Goal: Task Accomplishment & Management: Manage account settings

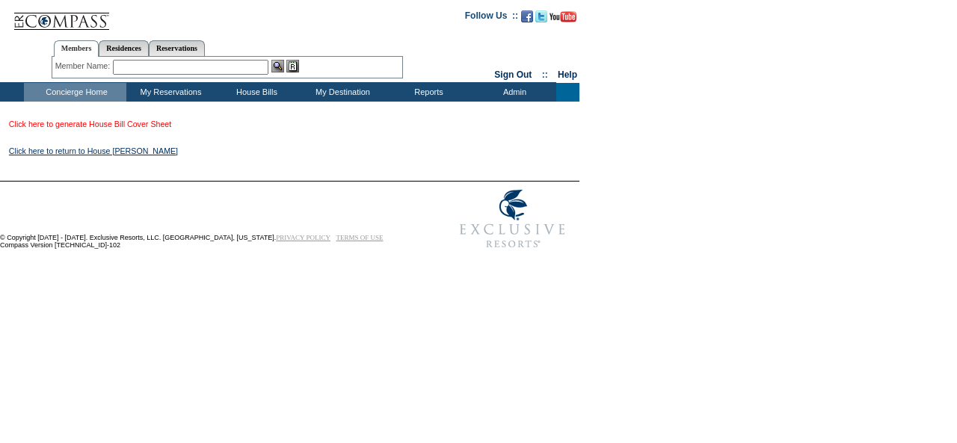
click at [164, 129] on link "Click here to generate House Bill Cover Sheet" at bounding box center [90, 124] width 162 height 9
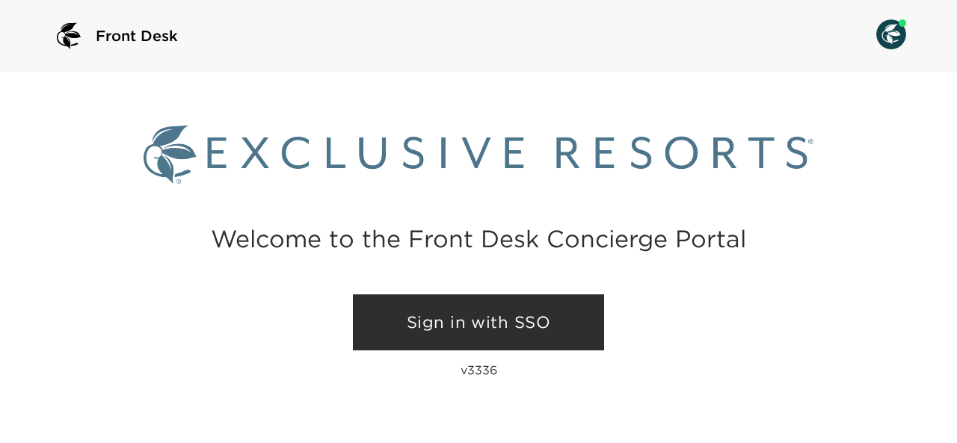
click at [450, 312] on link "Sign in with SSO" at bounding box center [478, 322] width 251 height 57
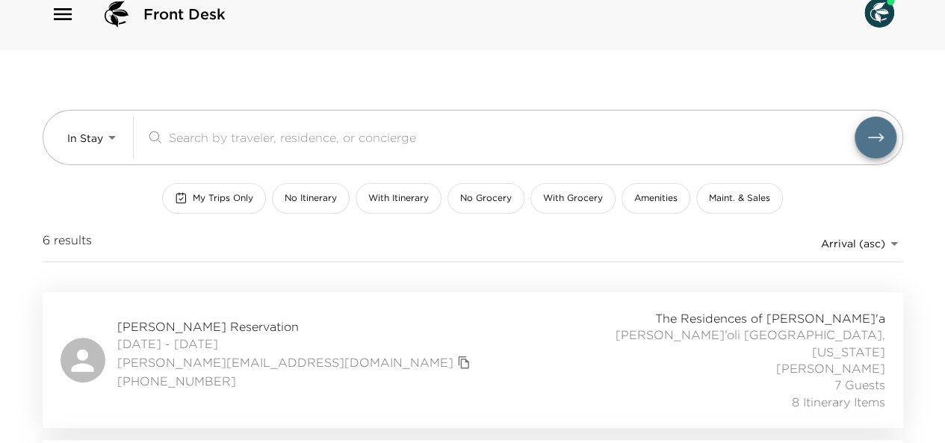
scroll to position [21, 0]
click at [220, 186] on button "My Trips Only" at bounding box center [214, 199] width 104 height 31
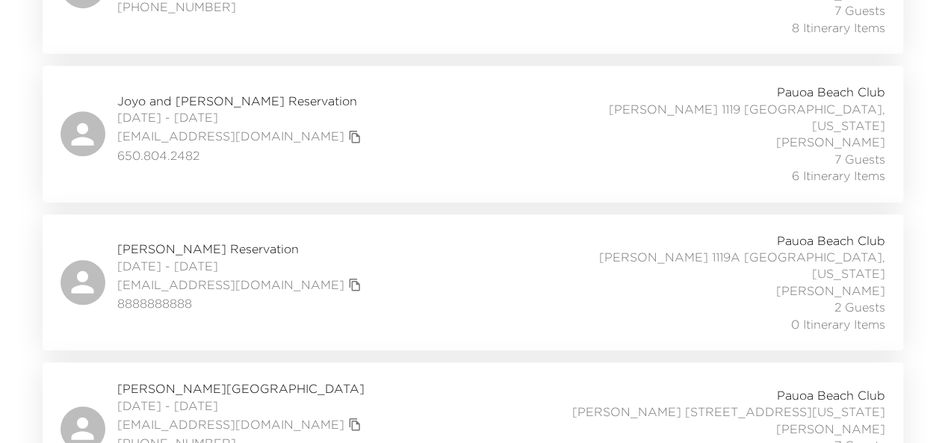
scroll to position [528, 0]
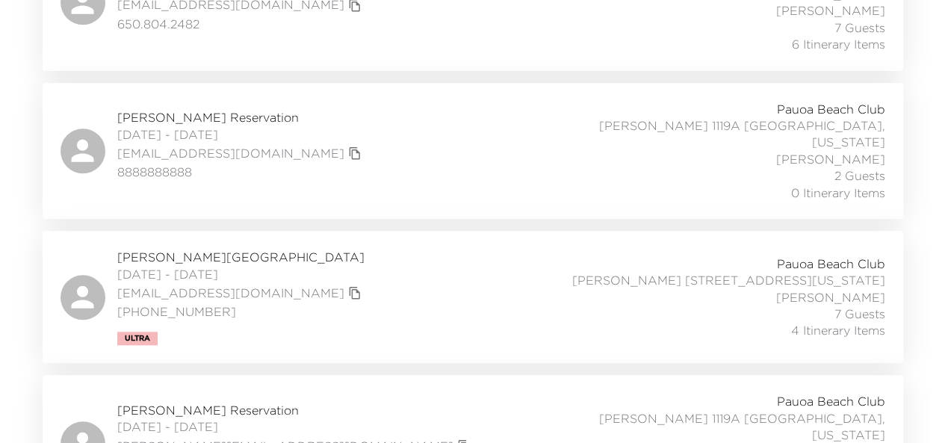
click at [208, 402] on span "Denise DeLong Reservation" at bounding box center [295, 410] width 357 height 16
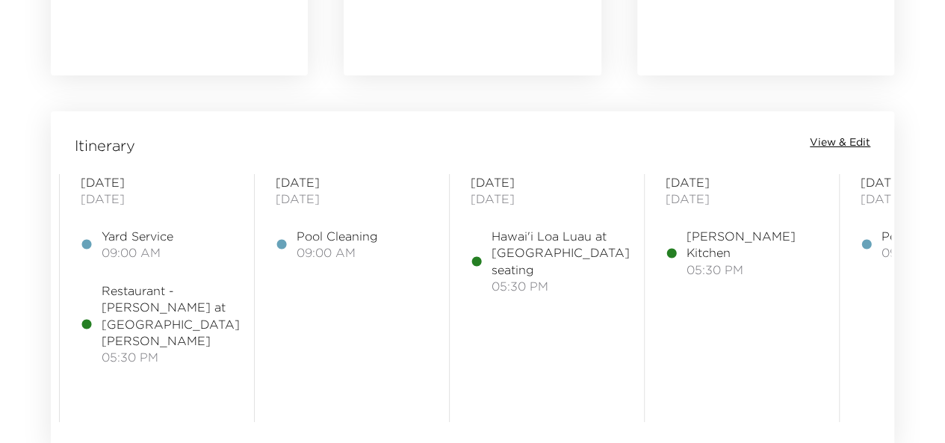
scroll to position [0, 368]
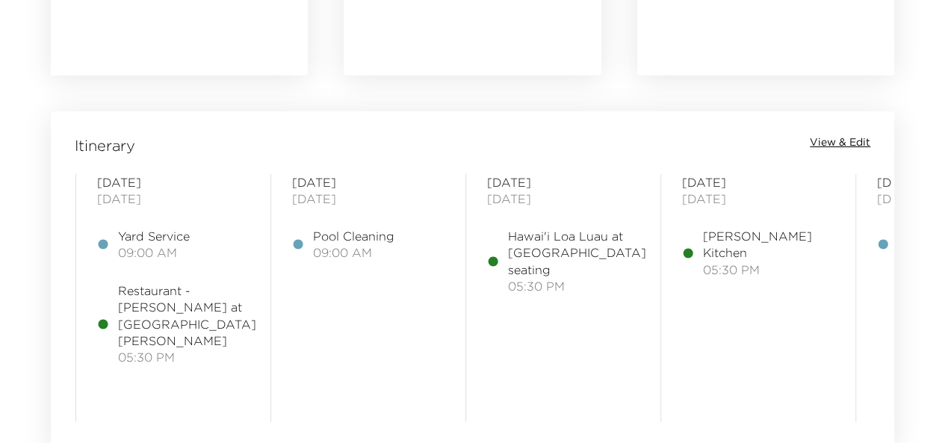
click at [520, 256] on span "Hawai'i Loa Luau at [GEOGRAPHIC_DATA] seating" at bounding box center [577, 253] width 138 height 50
click at [520, 256] on span "Hawai'i Loa Luau at Fairmont Orchid- Ali'i seating" at bounding box center [577, 253] width 138 height 50
click at [834, 138] on span "View & Edit" at bounding box center [840, 142] width 61 height 15
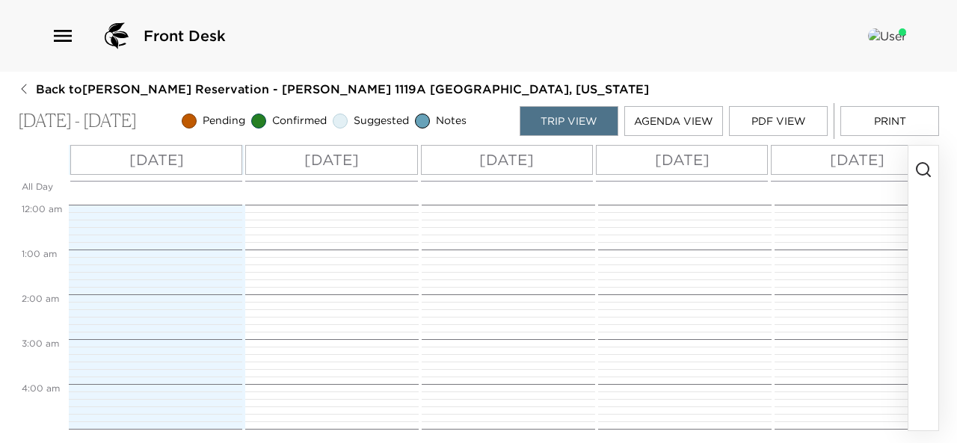
scroll to position [404, 0]
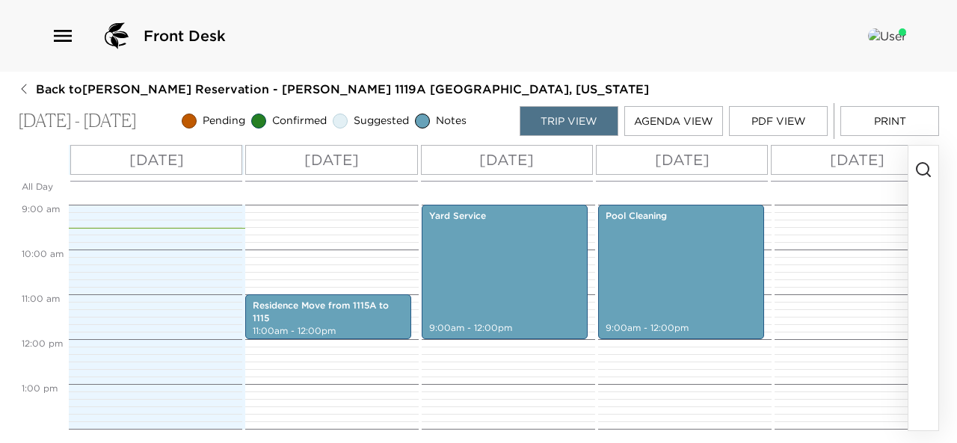
click at [688, 123] on button "Agenda View" at bounding box center [673, 121] width 99 height 30
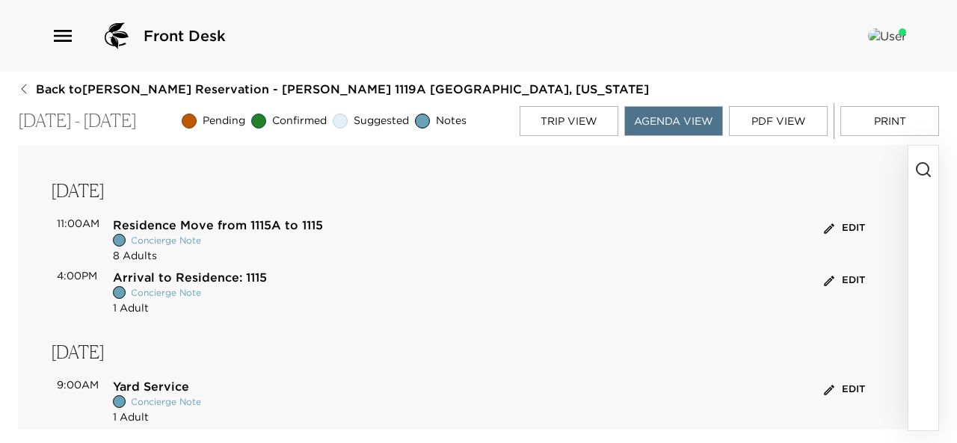
click at [838, 223] on button "Edit" at bounding box center [844, 228] width 49 height 23
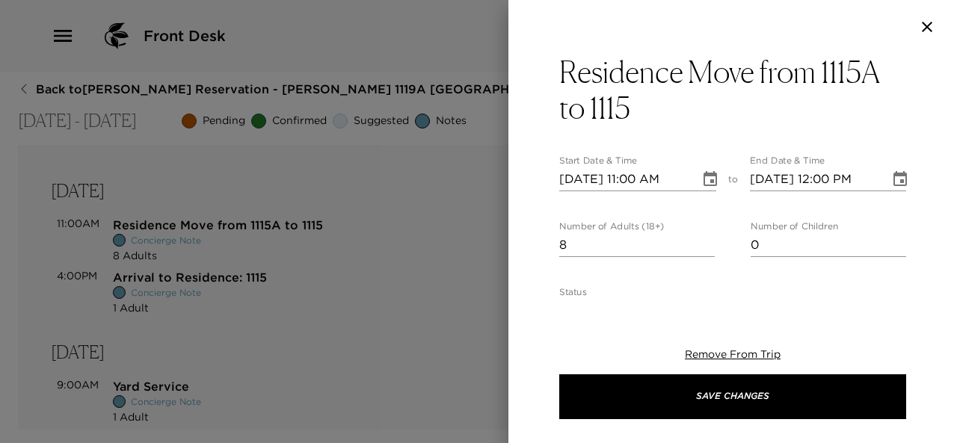
click at [589, 174] on input "09/03/2025 11:00 AM" at bounding box center [624, 179] width 130 height 24
type input "09/02/2025 11:00 AM"
click at [756, 346] on div "Remove From Trip Save Changes" at bounding box center [732, 384] width 347 height 120
click at [740, 357] on span "Remove From Trip" at bounding box center [733, 354] width 96 height 13
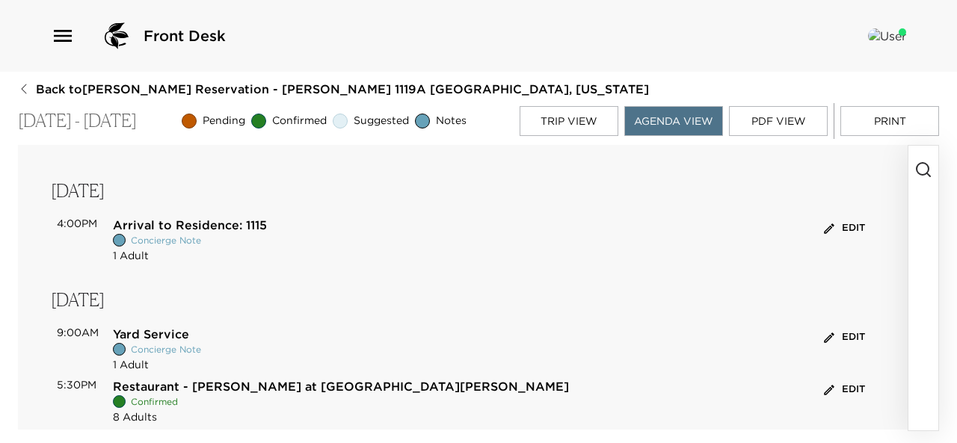
click at [850, 233] on button "Edit" at bounding box center [844, 228] width 49 height 23
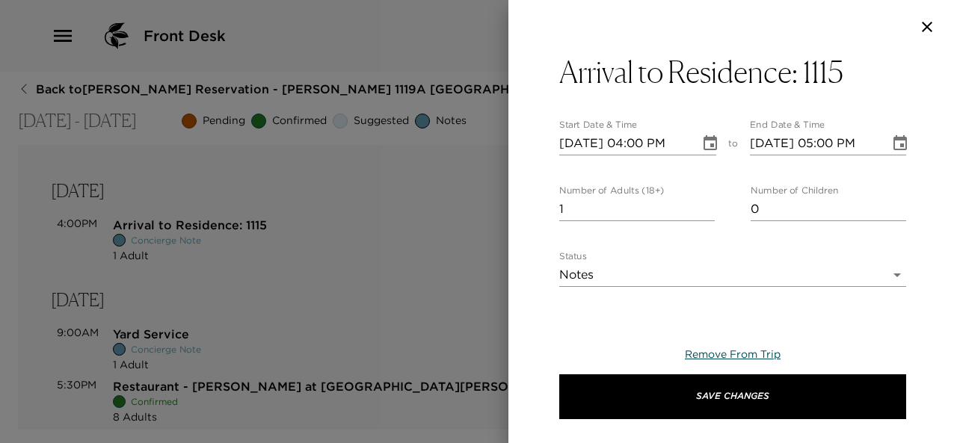
click at [726, 358] on span "Remove From Trip" at bounding box center [733, 354] width 96 height 13
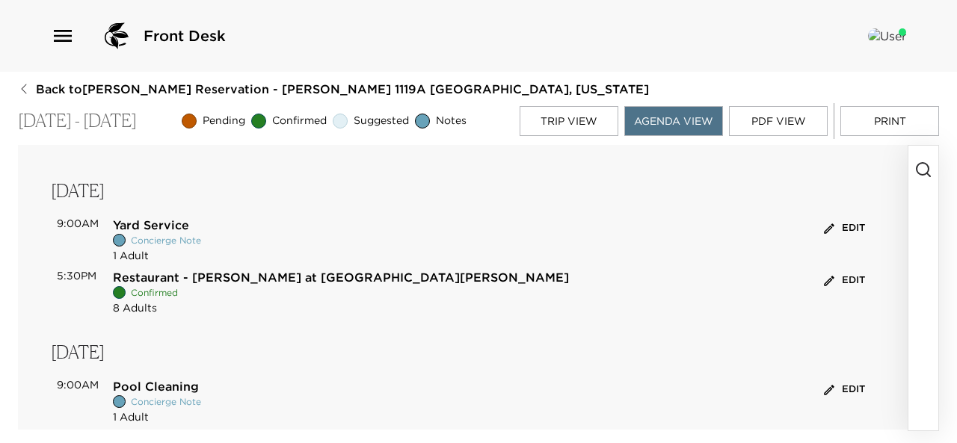
click at [916, 244] on button "button" at bounding box center [923, 288] width 30 height 285
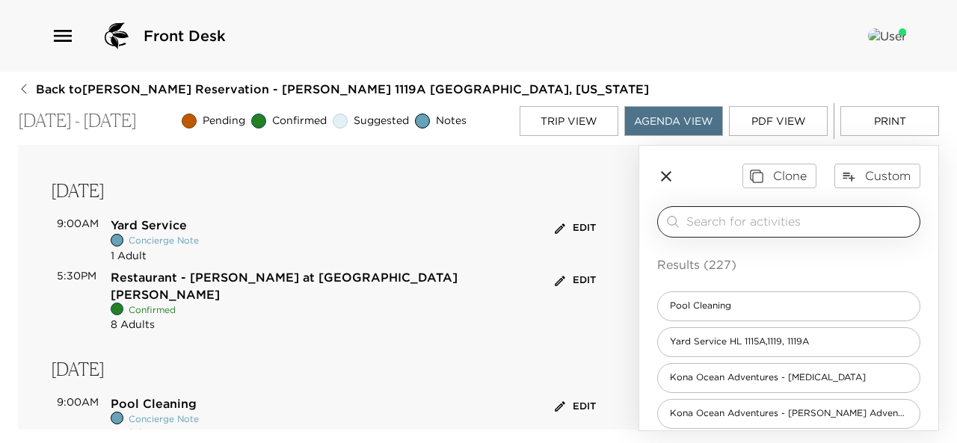
click at [809, 219] on input "search" at bounding box center [799, 221] width 227 height 17
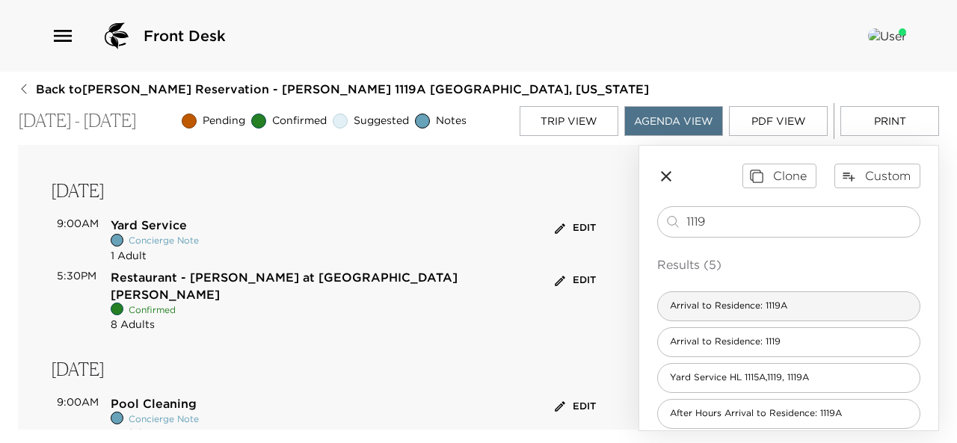
type input "1119"
click at [778, 303] on span "Arrival to Residence: 1119A" at bounding box center [728, 306] width 141 height 13
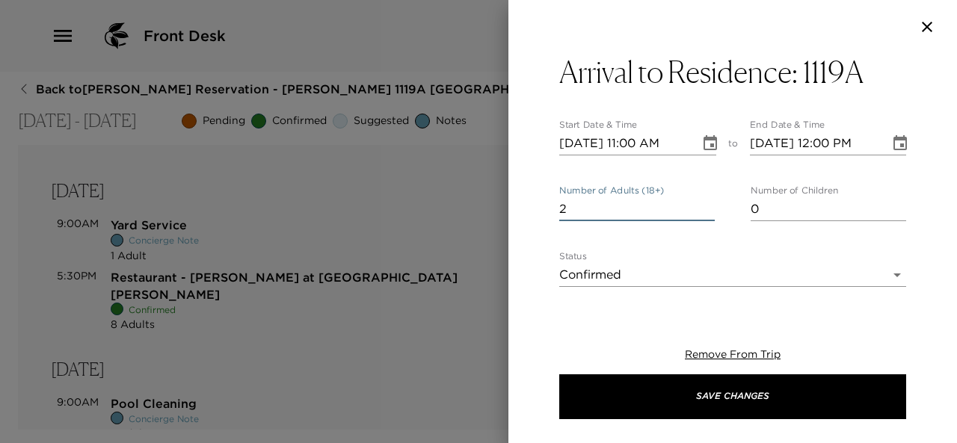
click at [703, 206] on input "2" at bounding box center [636, 209] width 155 height 24
click at [703, 206] on input "3" at bounding box center [636, 209] width 155 height 24
click at [703, 206] on input "4" at bounding box center [636, 209] width 155 height 24
click at [703, 206] on input "5" at bounding box center [636, 209] width 155 height 24
click at [703, 206] on input "6" at bounding box center [636, 209] width 155 height 24
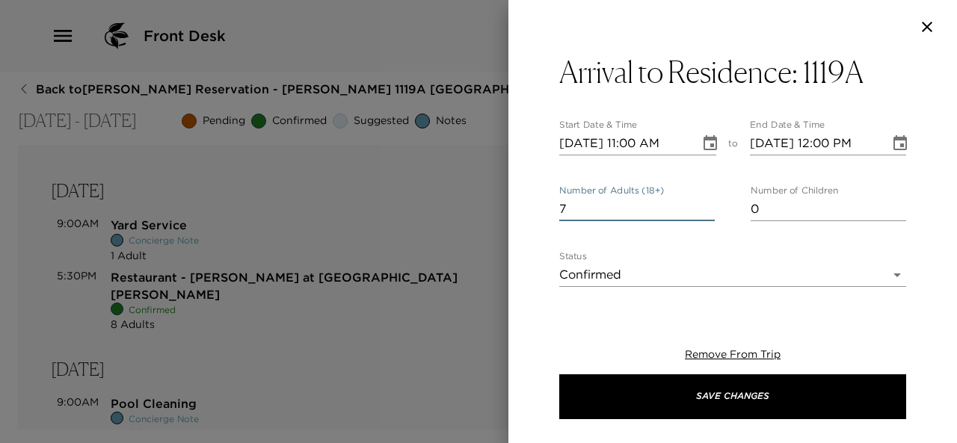
click at [703, 206] on input "7" at bounding box center [636, 209] width 155 height 24
type input "8"
click at [703, 206] on input "8" at bounding box center [636, 209] width 155 height 24
click at [643, 141] on input "09/02/2025 11:00 AM" at bounding box center [624, 144] width 130 height 24
type input "09/02/2025 04:00 PM"
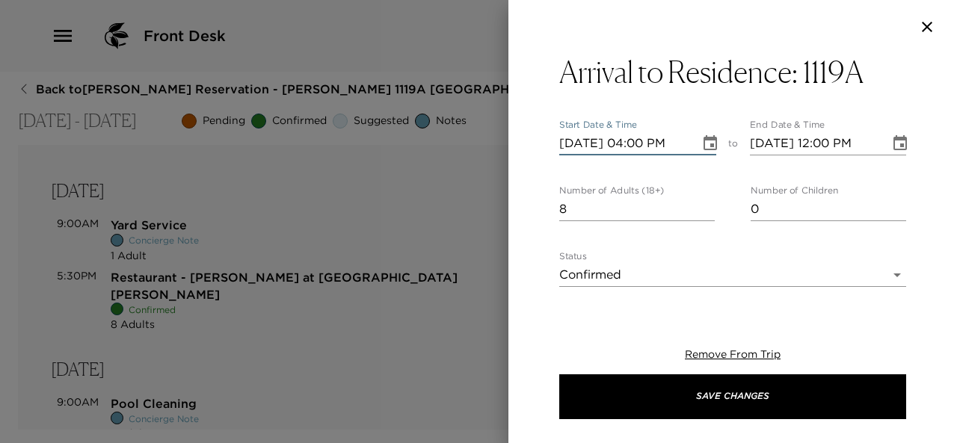
type input "09/02/2025 05:00 PM"
type input "09/02/2025 04:00 PM"
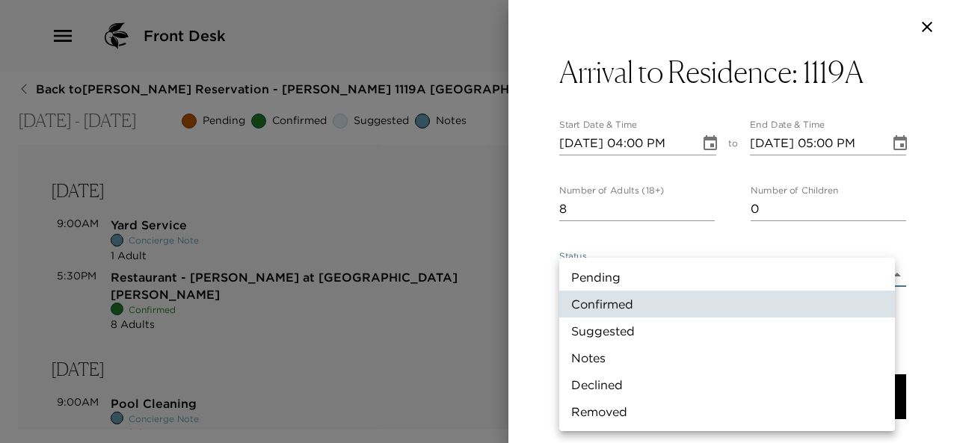
click at [672, 267] on body "Front Desk Back to Denise DeLong Reservation - Hale Luana 1119A Kohala Coast, H…" at bounding box center [478, 221] width 957 height 443
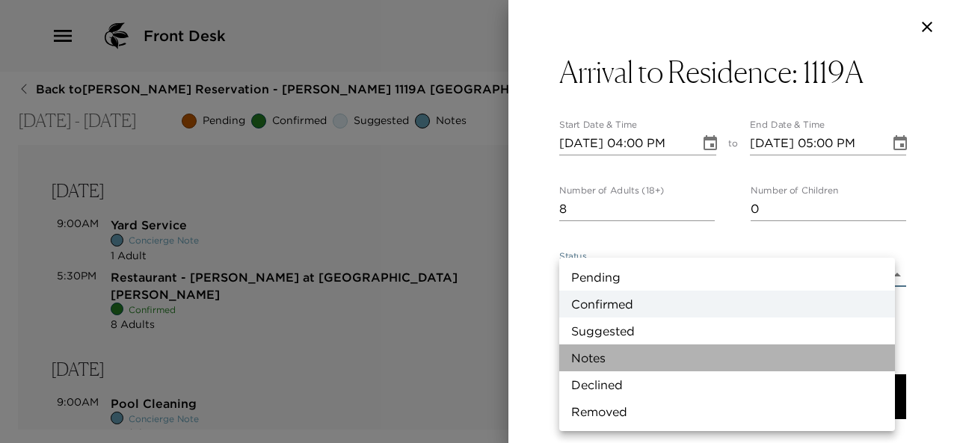
click at [625, 357] on li "Notes" at bounding box center [727, 358] width 336 height 27
type input "Concierge Note"
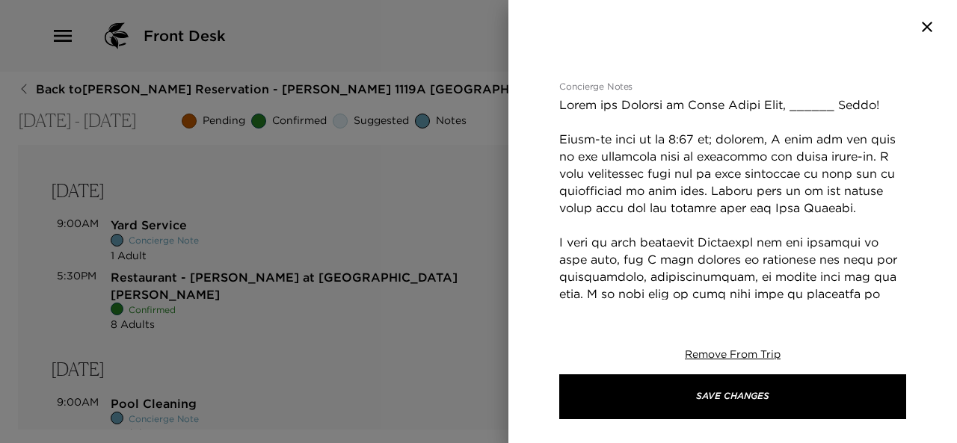
scroll to position [290, 0]
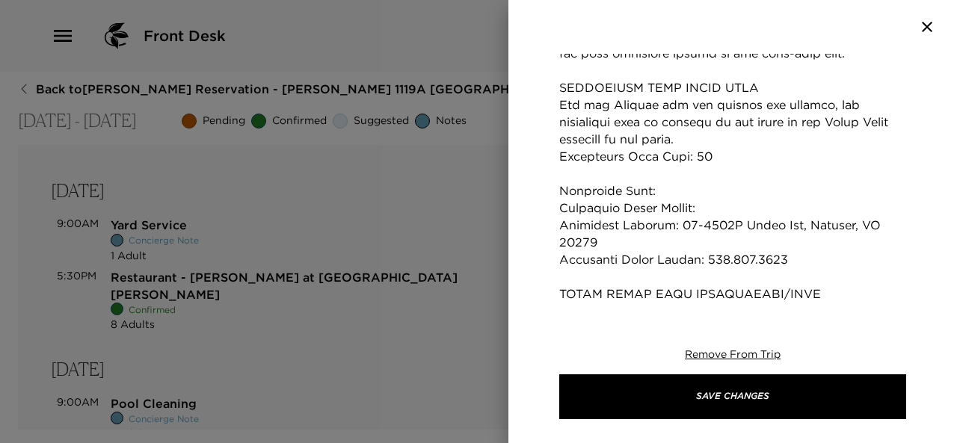
scroll to position [715, 0]
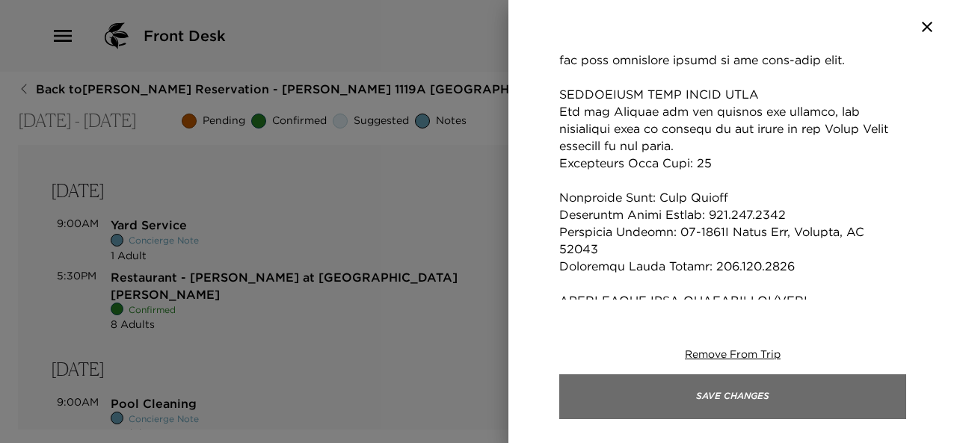
type textarea "Aloha and Welcome to Pauoa Beach Club, DeLong Ohana! Check-in time is at 4:00 p…"
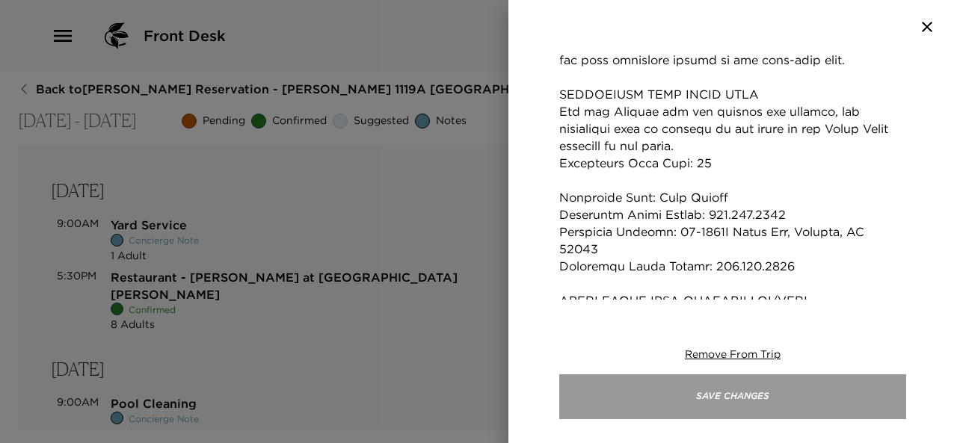
click at [691, 397] on button "Save Changes" at bounding box center [732, 396] width 347 height 45
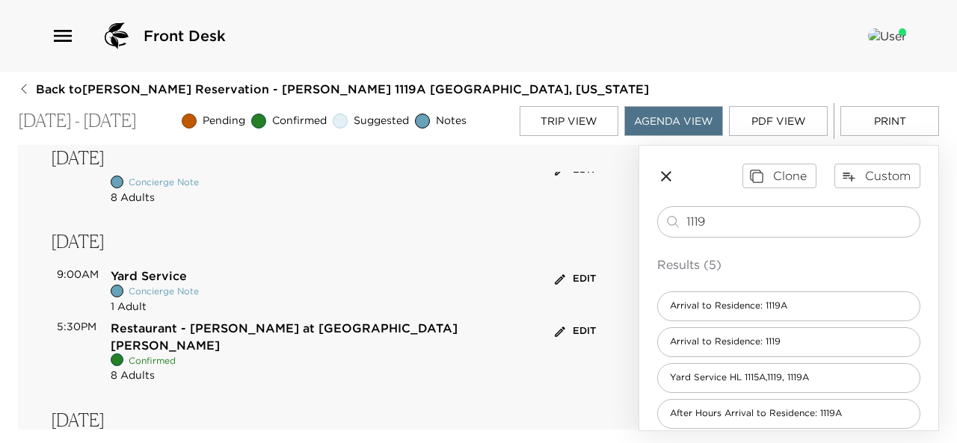
scroll to position [0, 0]
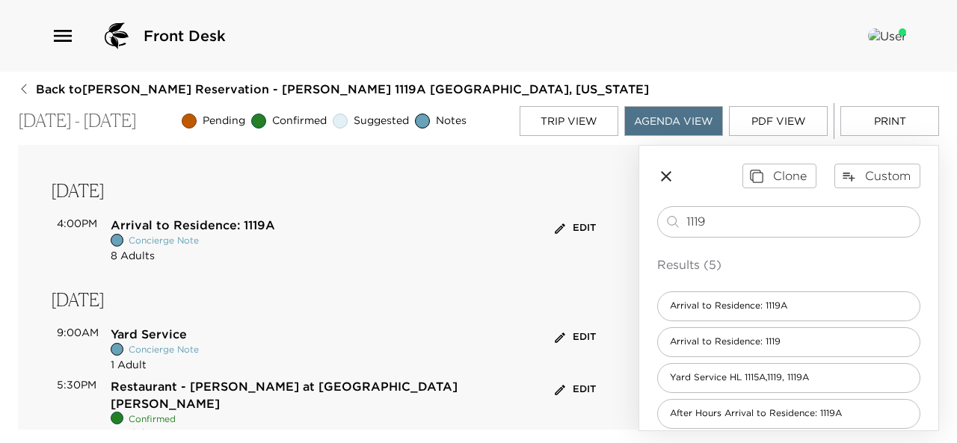
click at [875, 126] on button "Print" at bounding box center [889, 121] width 99 height 30
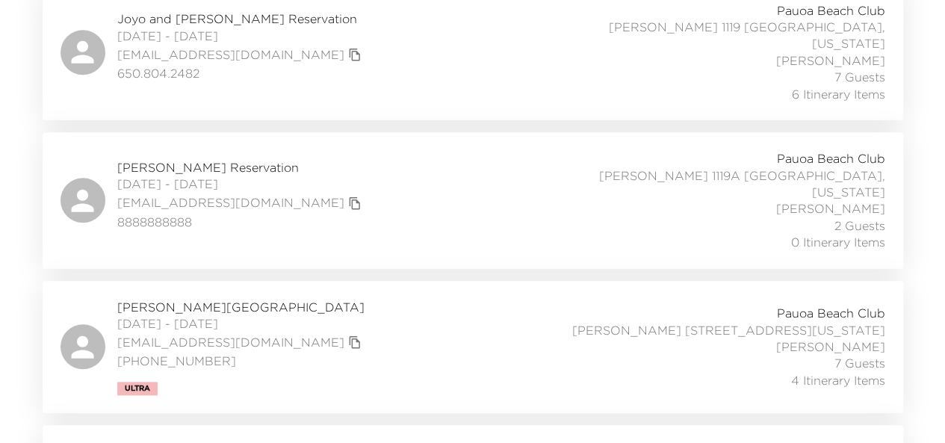
scroll to position [659, 0]
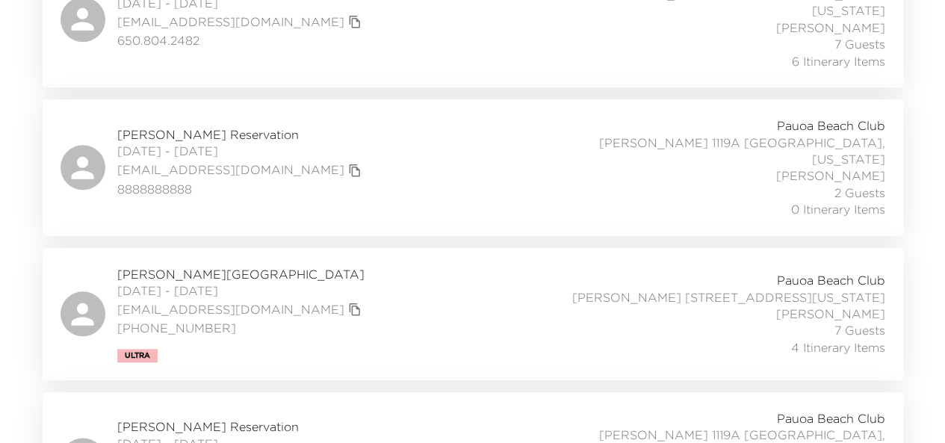
click at [204, 419] on span "[PERSON_NAME] Reservation" at bounding box center [295, 427] width 357 height 16
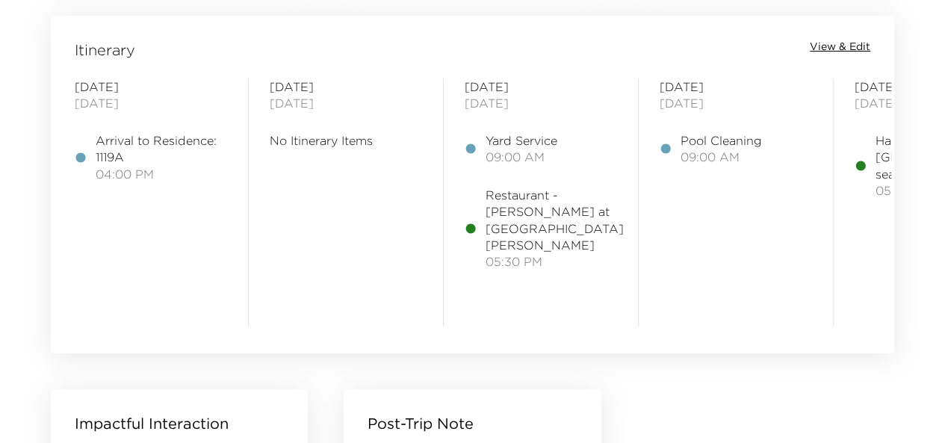
scroll to position [1235, 0]
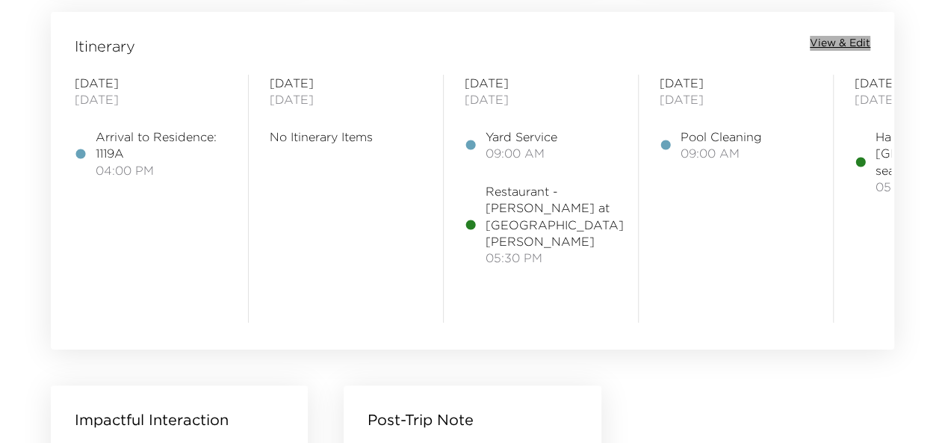
click at [823, 43] on span "View & Edit" at bounding box center [840, 43] width 61 height 15
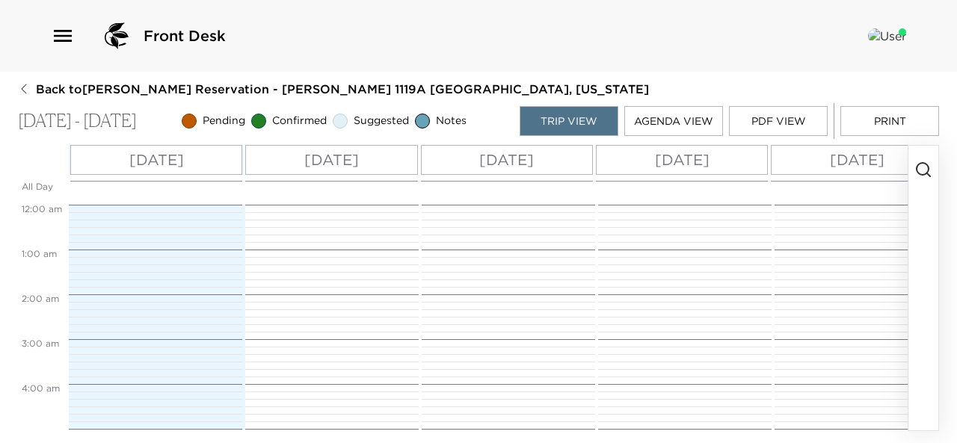
scroll to position [404, 0]
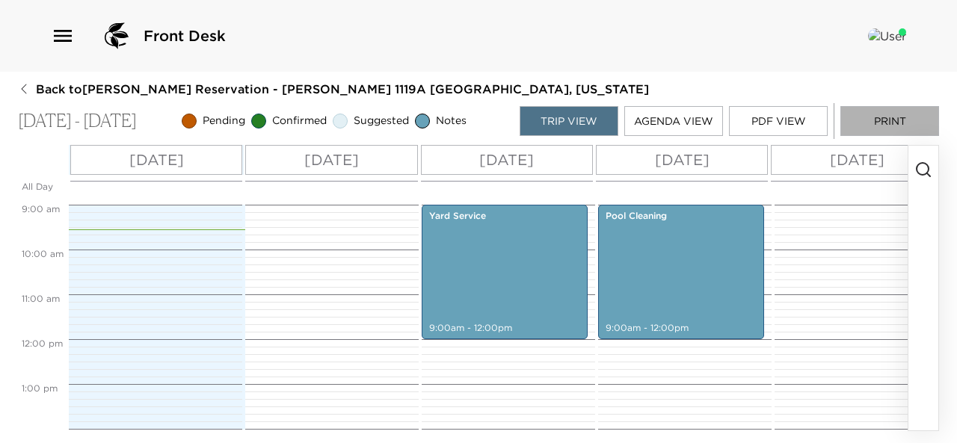
click at [853, 109] on button "Print" at bounding box center [889, 121] width 99 height 30
click at [771, 114] on button "PDF View" at bounding box center [778, 121] width 99 height 30
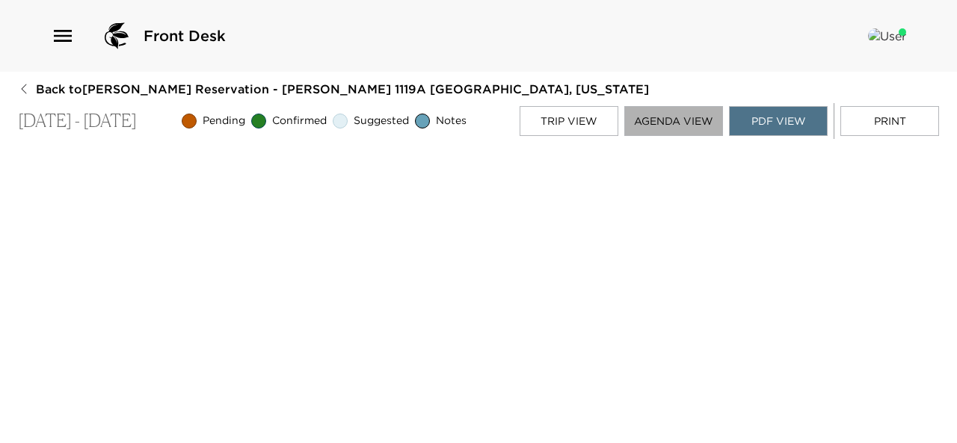
click at [658, 121] on button "Agenda View" at bounding box center [673, 121] width 99 height 30
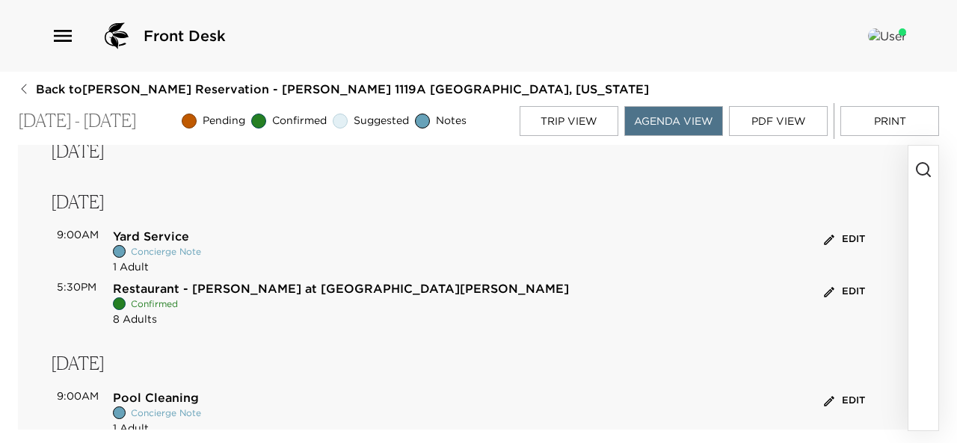
scroll to position [0, 0]
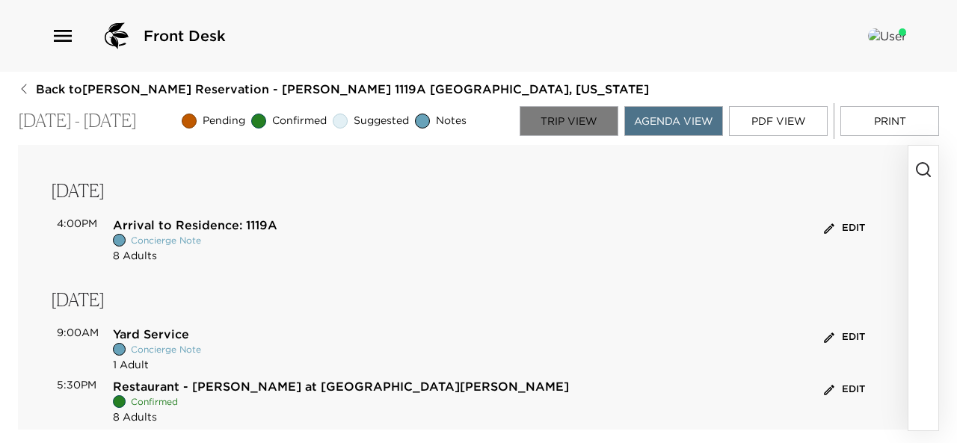
click at [556, 113] on button "Trip View" at bounding box center [568, 121] width 99 height 30
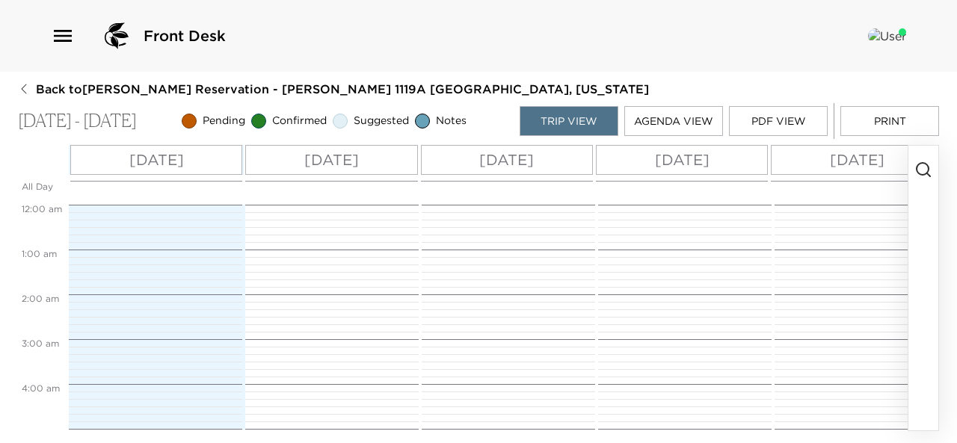
click at [798, 126] on button "PDF View" at bounding box center [778, 121] width 99 height 30
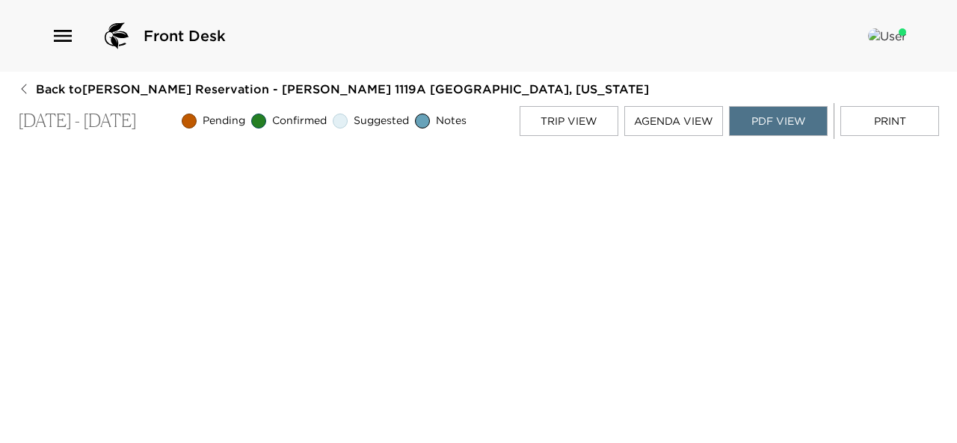
click at [646, 126] on button "Agenda View" at bounding box center [673, 121] width 99 height 30
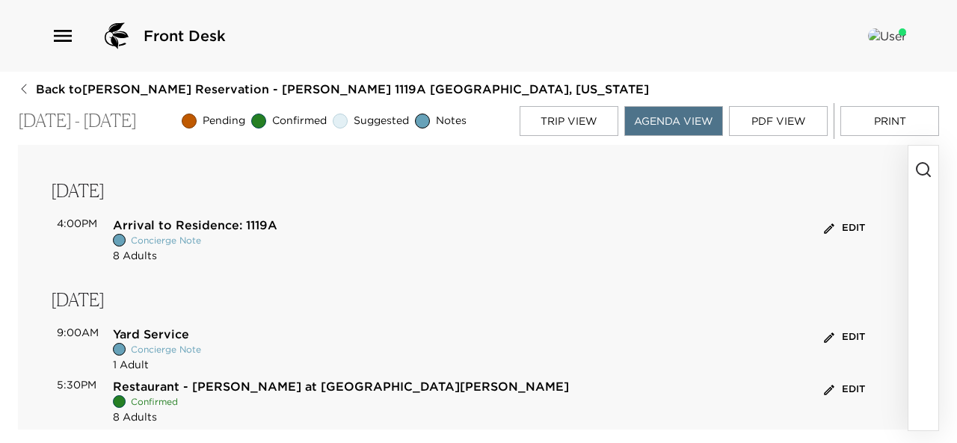
click at [891, 123] on button "Print" at bounding box center [889, 121] width 99 height 30
